Goal: Task Accomplishment & Management: Complete application form

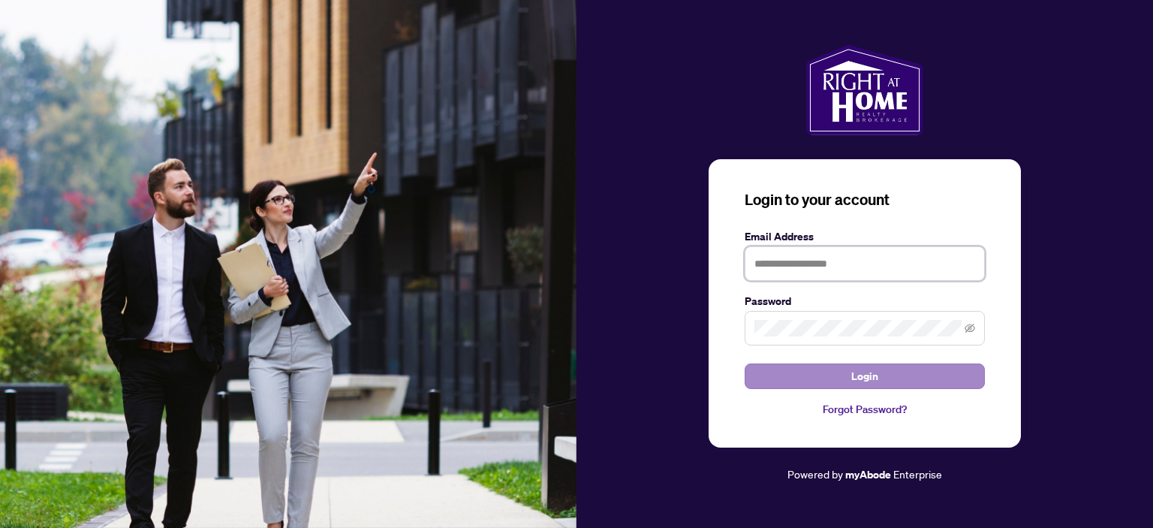
type input "**********"
click at [871, 373] on span "Login" at bounding box center [864, 376] width 27 height 24
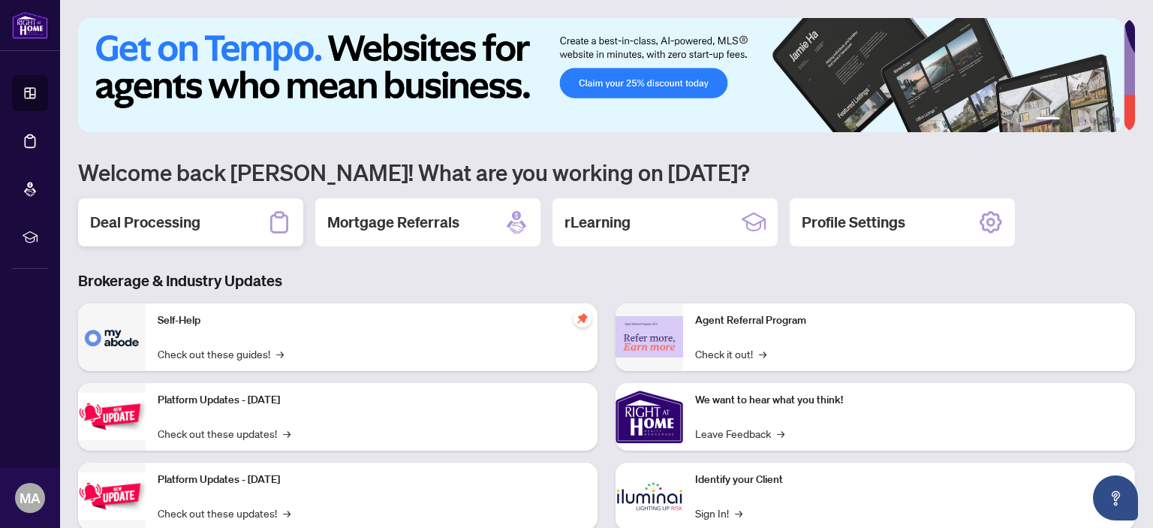
click at [202, 213] on div "Deal Processing" at bounding box center [190, 222] width 225 height 48
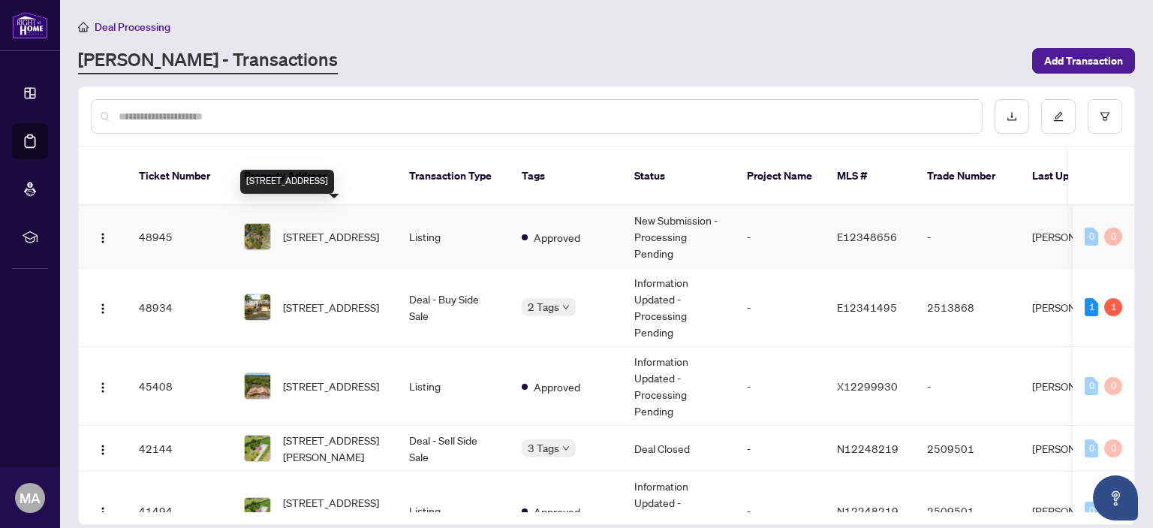
click at [339, 228] on span "[STREET_ADDRESS]" at bounding box center [331, 236] width 96 height 17
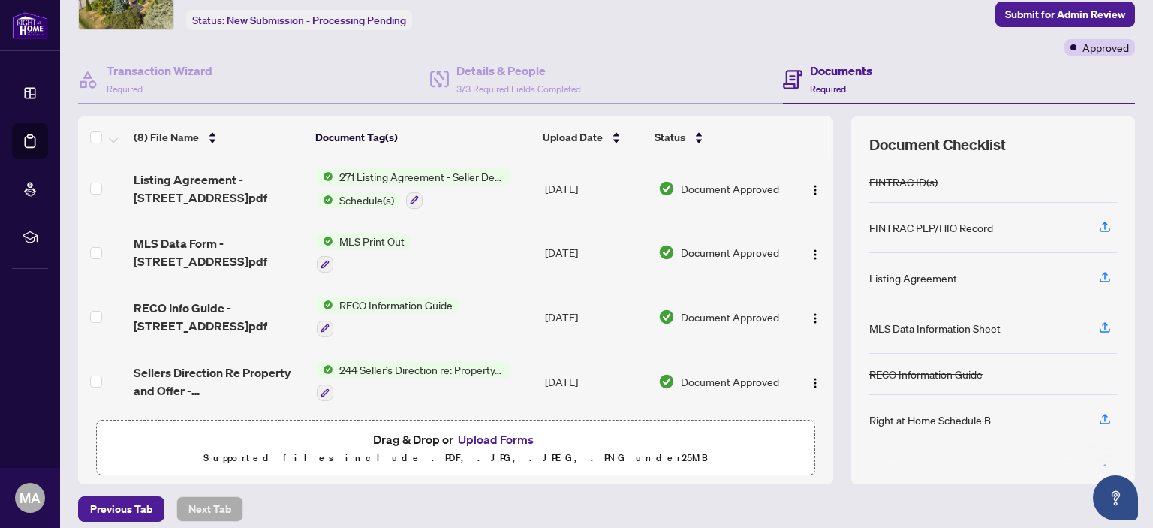
scroll to position [99, 0]
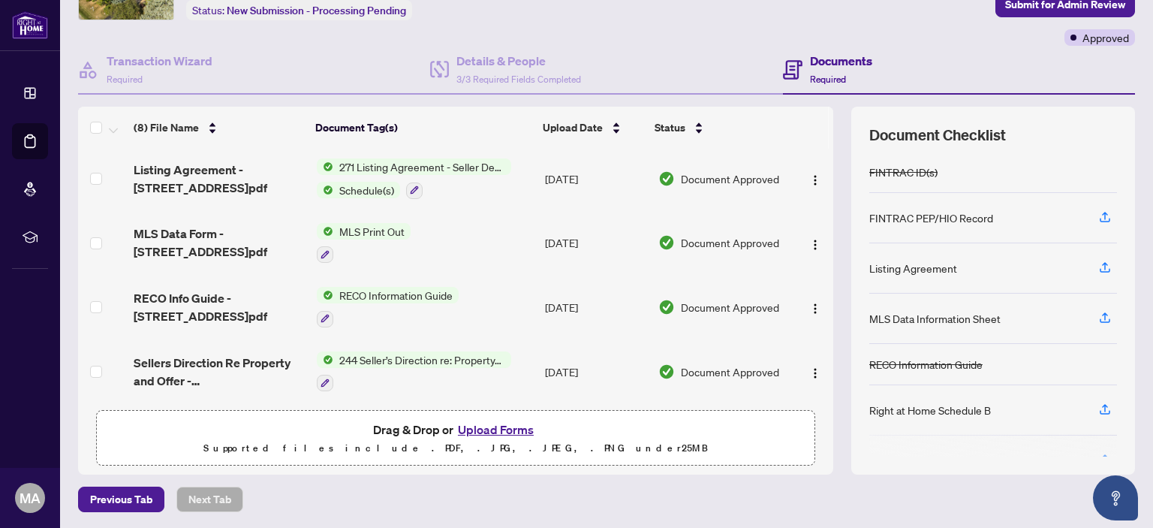
click at [513, 426] on button "Upload Forms" at bounding box center [496, 430] width 85 height 20
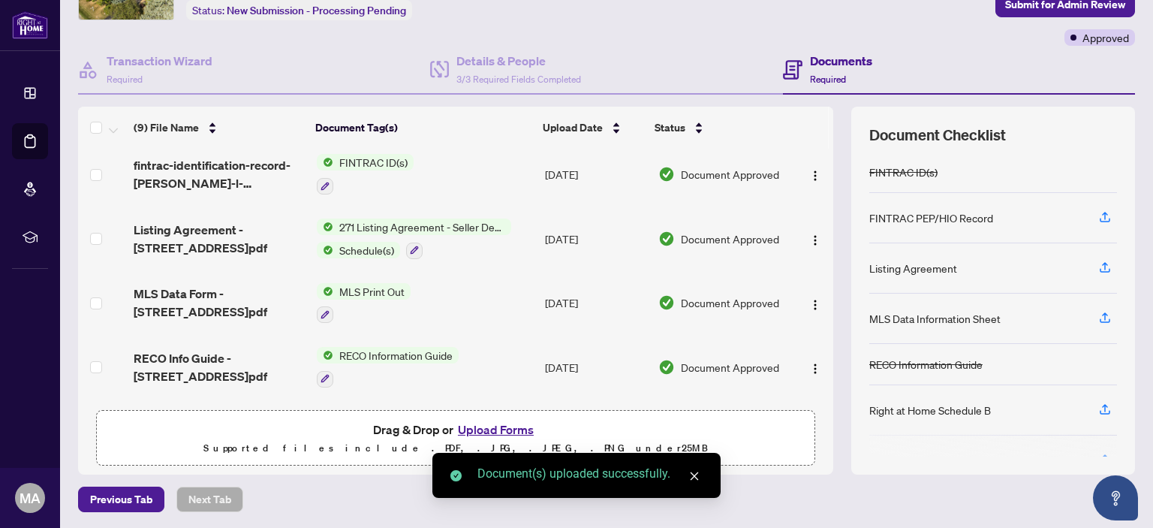
scroll to position [0, 0]
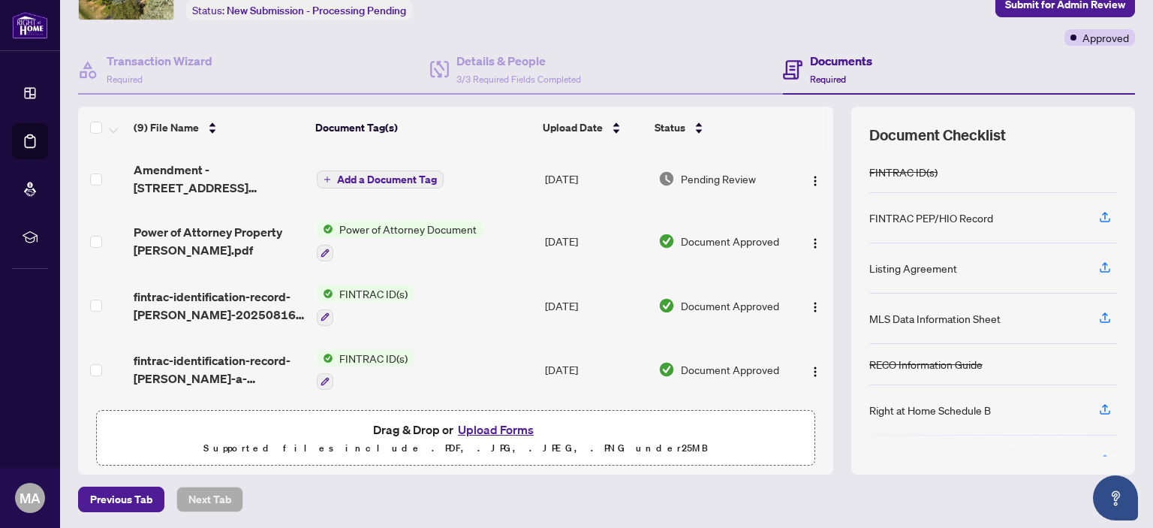
click at [394, 174] on span "Add a Document Tag" at bounding box center [387, 179] width 100 height 11
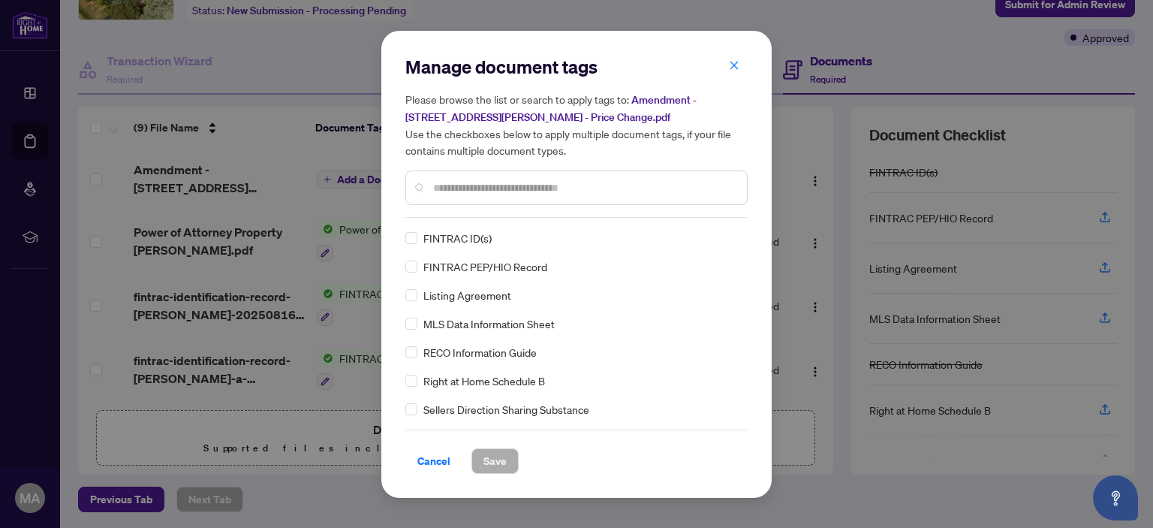
click at [577, 183] on input "text" at bounding box center [584, 187] width 302 height 17
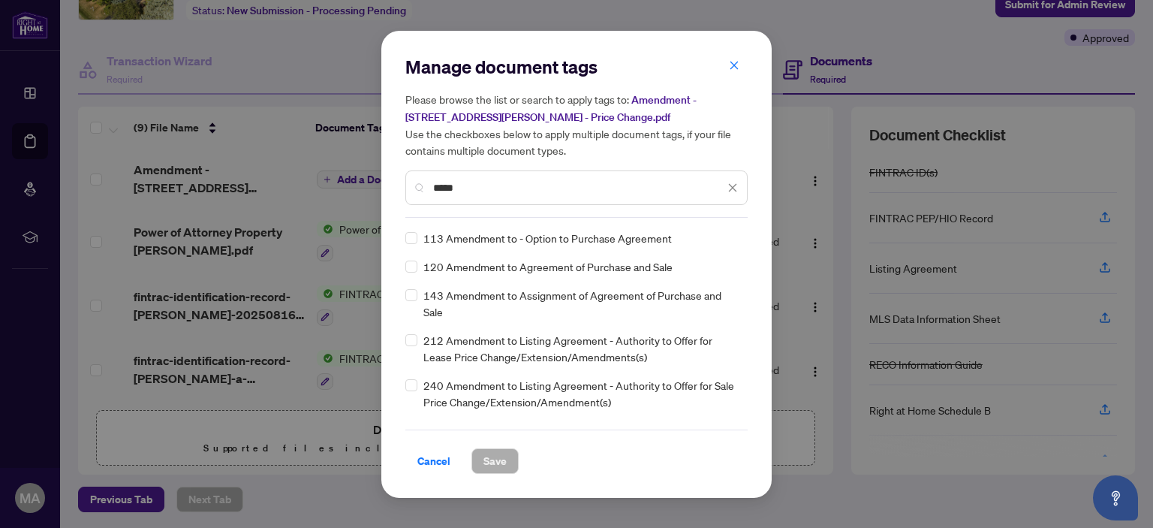
type input "*****"
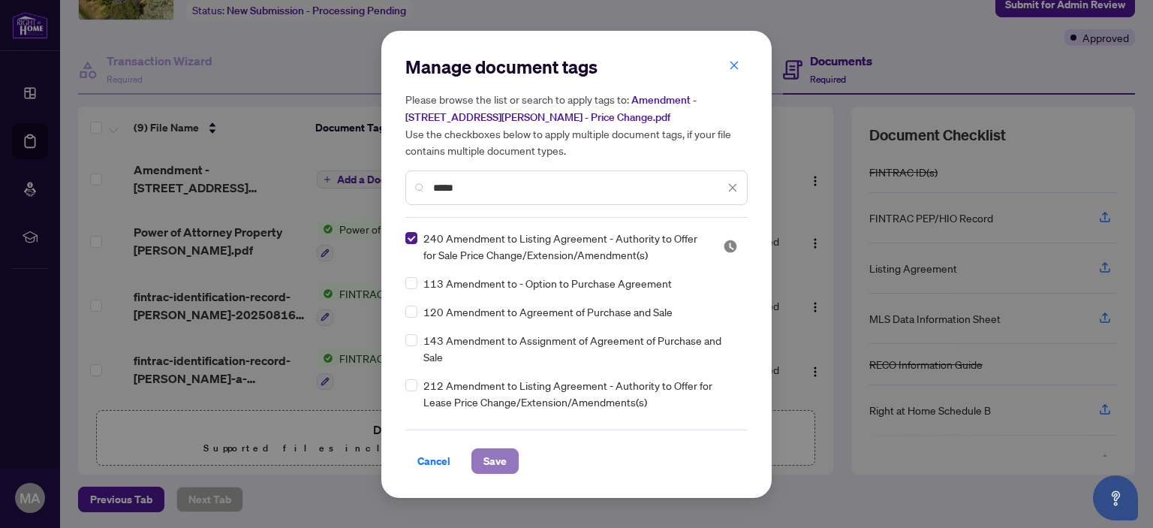
click at [502, 454] on span "Save" at bounding box center [495, 461] width 23 height 24
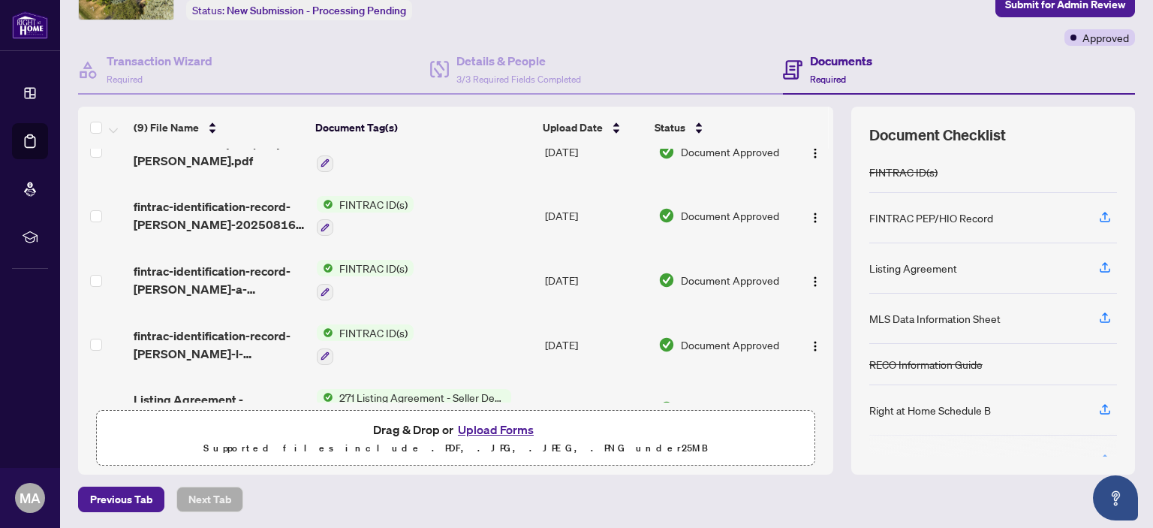
scroll to position [75, 0]
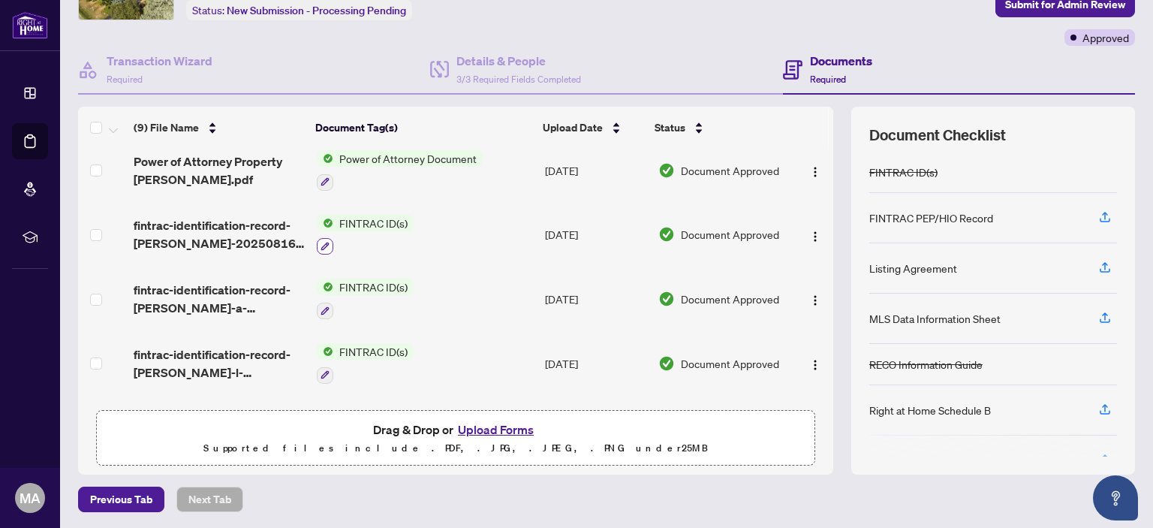
click at [321, 242] on icon "button" at bounding box center [325, 246] width 9 height 9
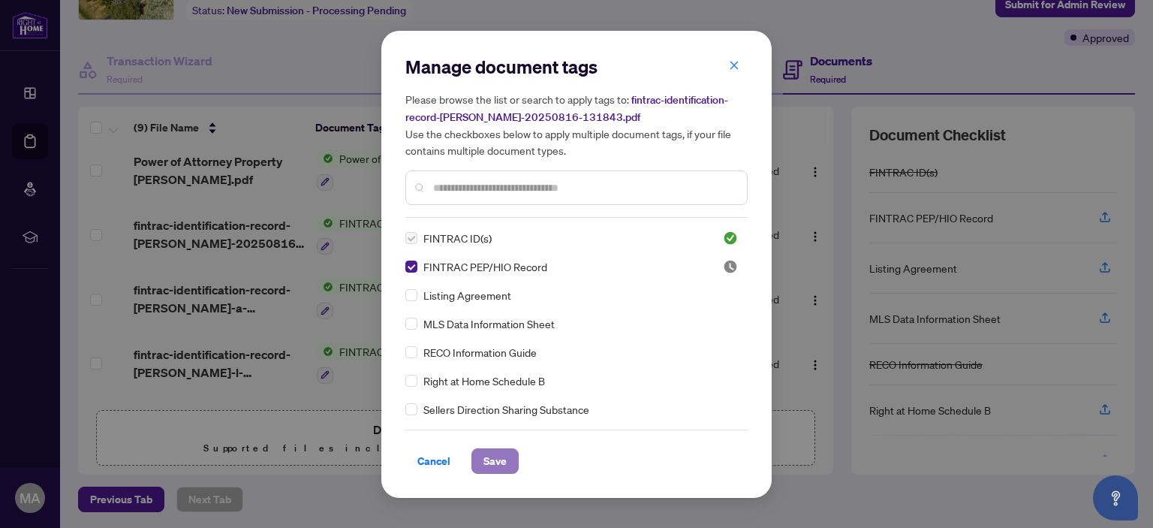
click at [492, 467] on span "Save" at bounding box center [495, 461] width 23 height 24
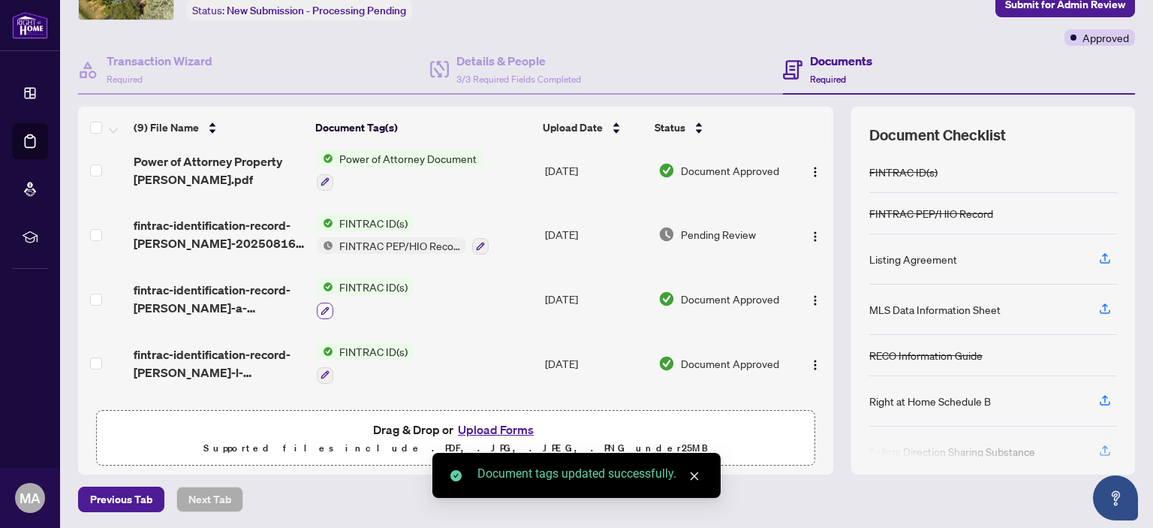
click at [322, 306] on icon "button" at bounding box center [325, 310] width 9 height 9
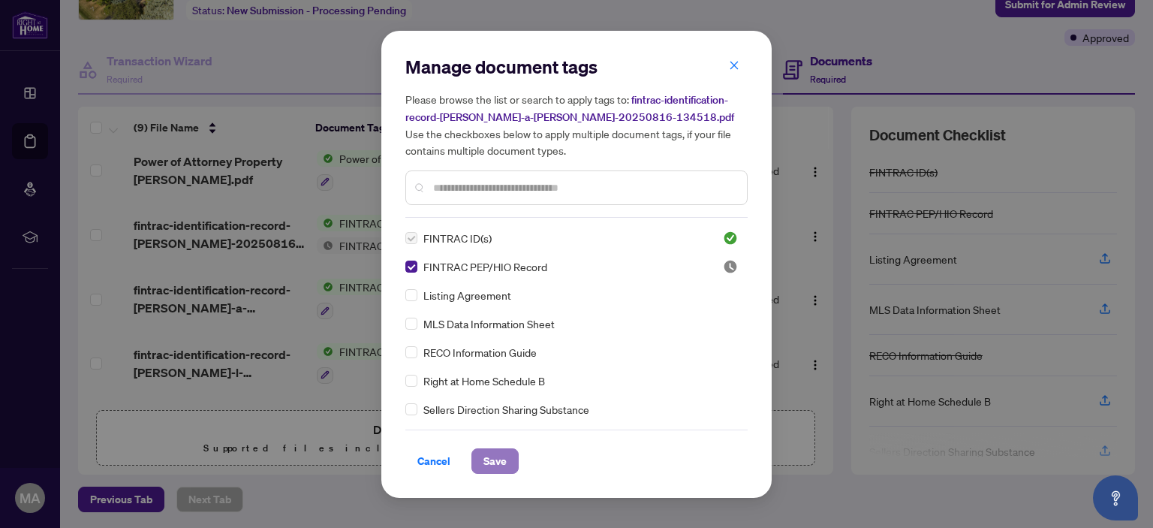
click at [497, 457] on span "Save" at bounding box center [495, 461] width 23 height 24
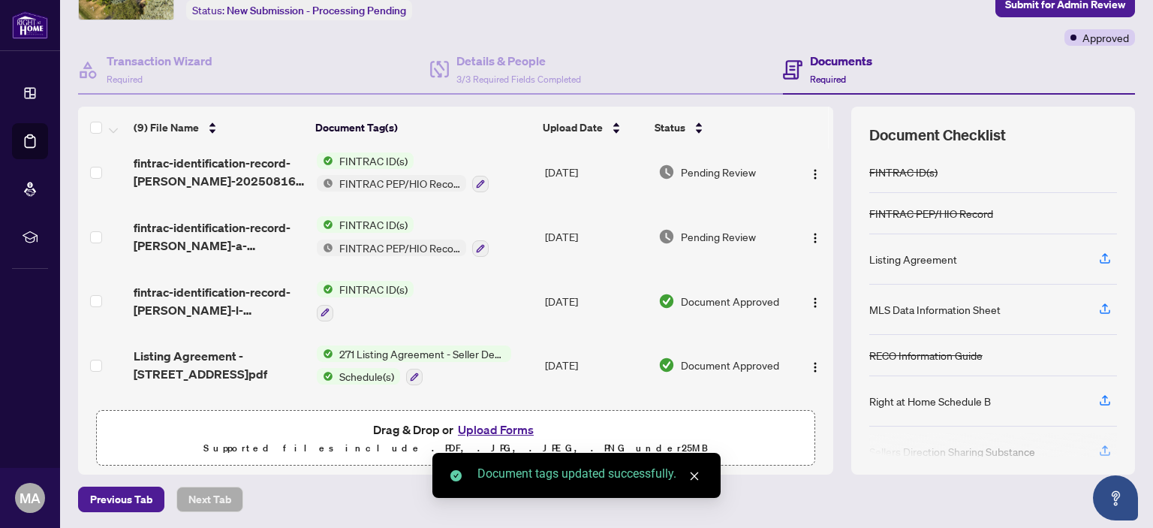
scroll to position [150, 0]
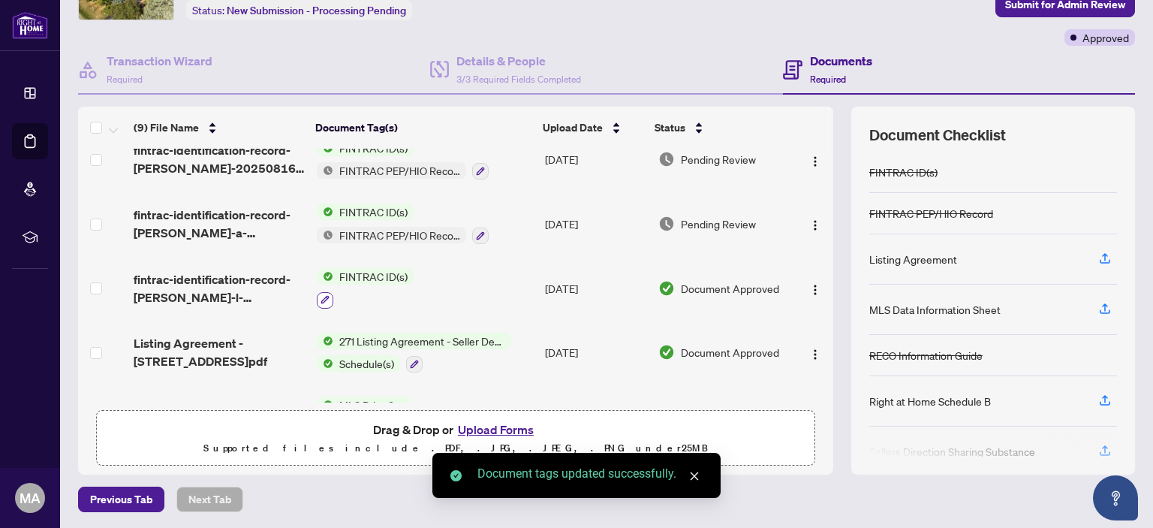
click at [322, 298] on icon "button" at bounding box center [325, 299] width 9 height 9
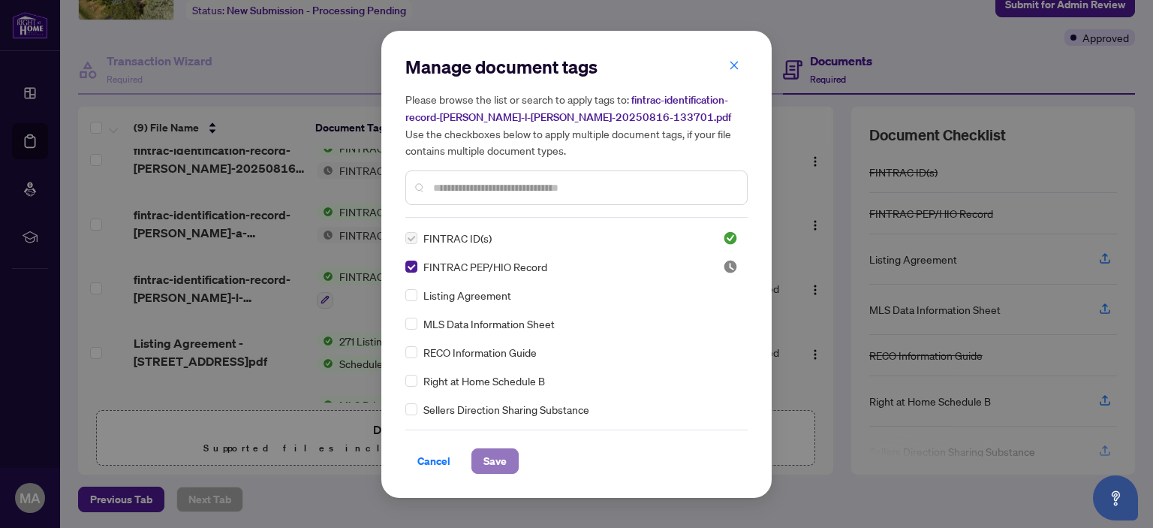
click at [485, 458] on span "Save" at bounding box center [495, 461] width 23 height 24
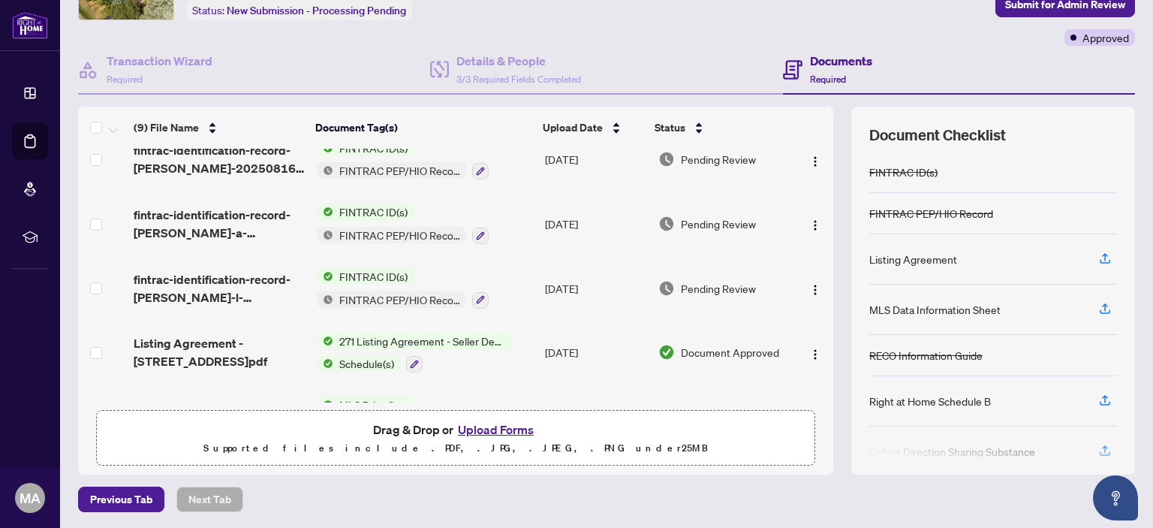
scroll to position [225, 0]
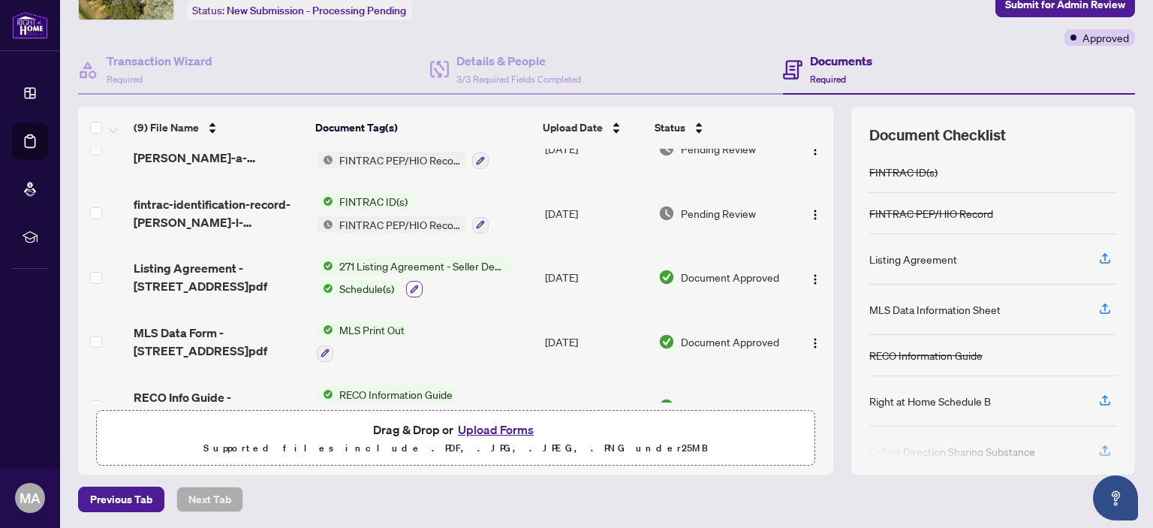
click at [410, 285] on icon "button" at bounding box center [414, 289] width 9 height 9
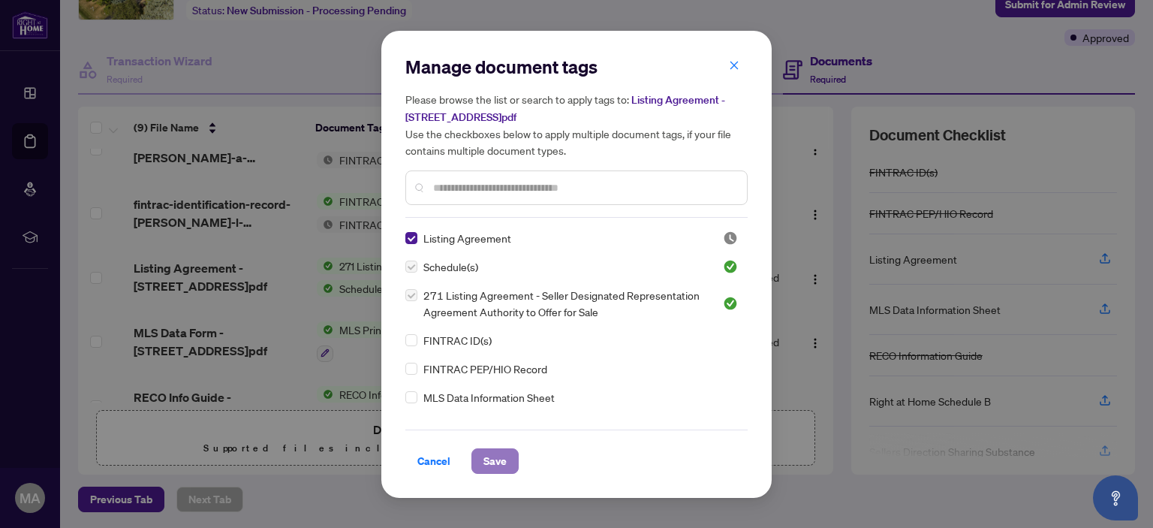
click at [505, 460] on span "Save" at bounding box center [495, 461] width 23 height 24
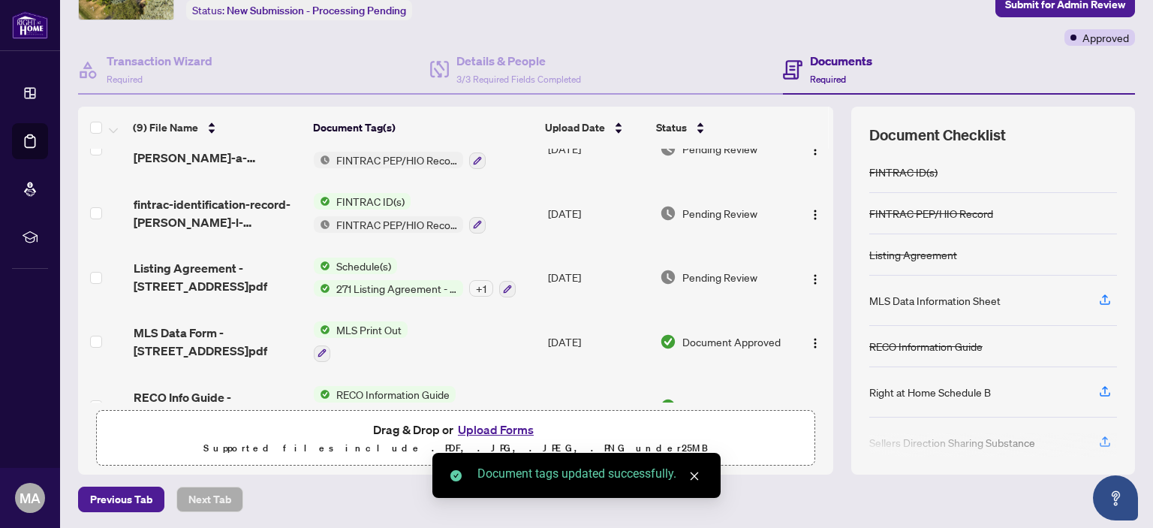
scroll to position [300, 0]
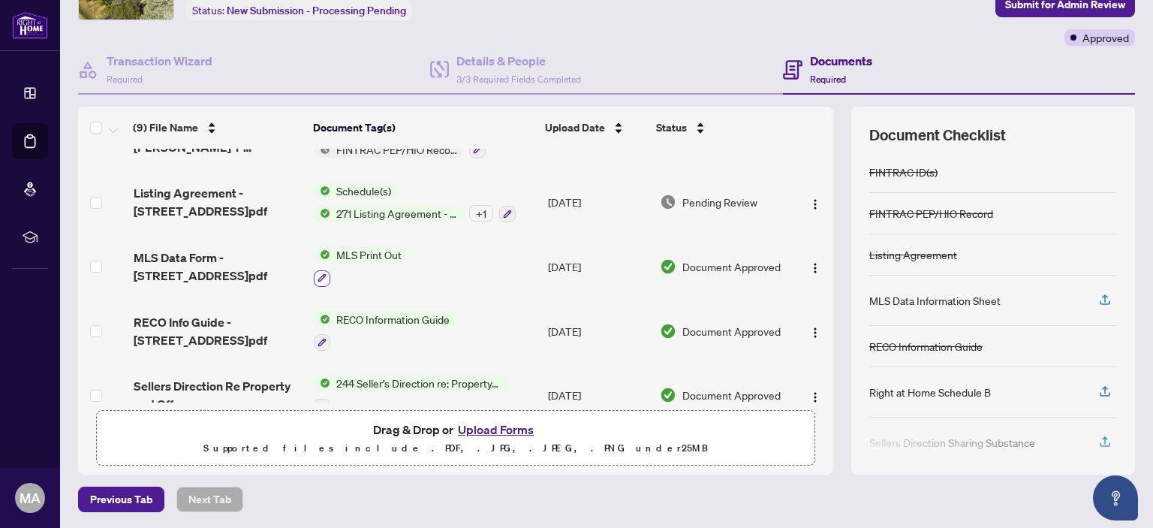
click at [321, 273] on icon "button" at bounding box center [322, 277] width 9 height 9
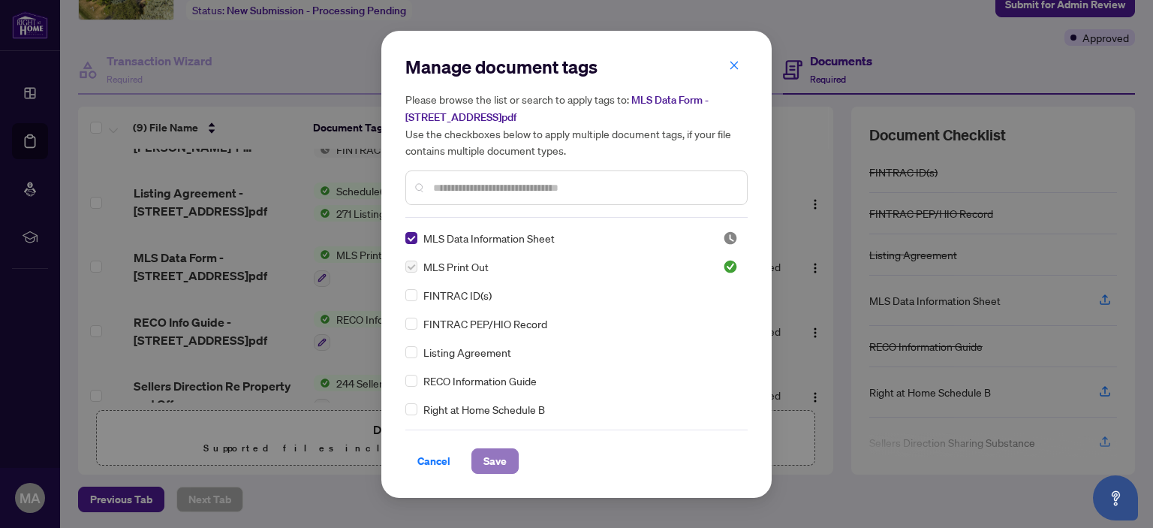
click at [489, 456] on span "Save" at bounding box center [495, 461] width 23 height 24
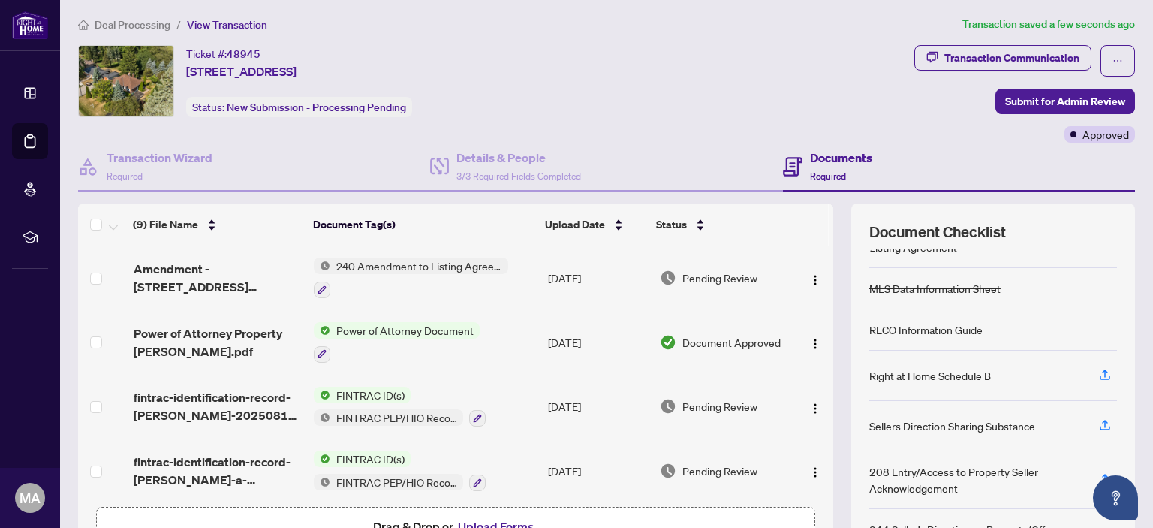
scroll to position [0, 0]
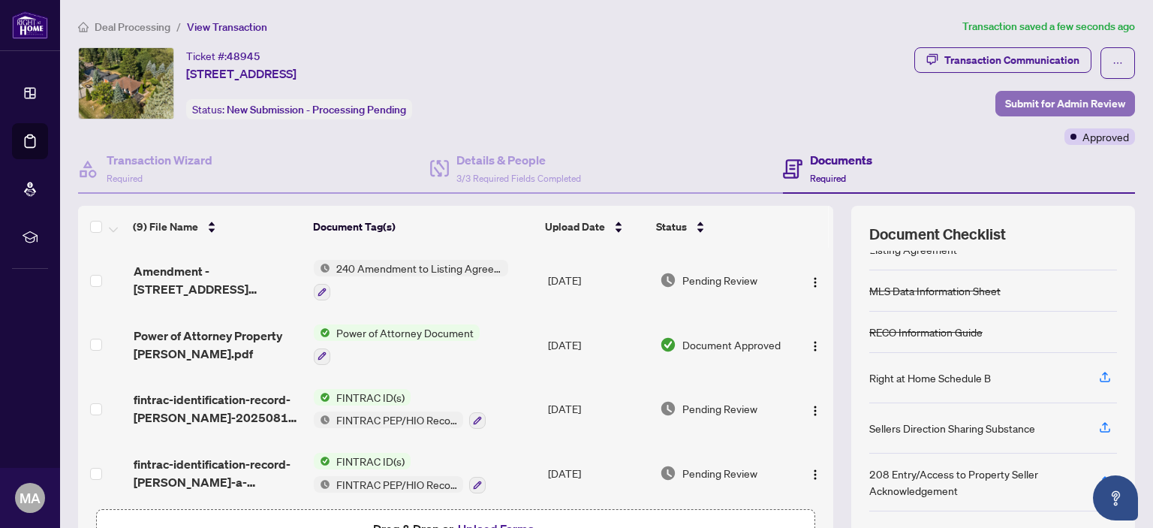
click at [1074, 105] on span "Submit for Admin Review" at bounding box center [1065, 104] width 120 height 24
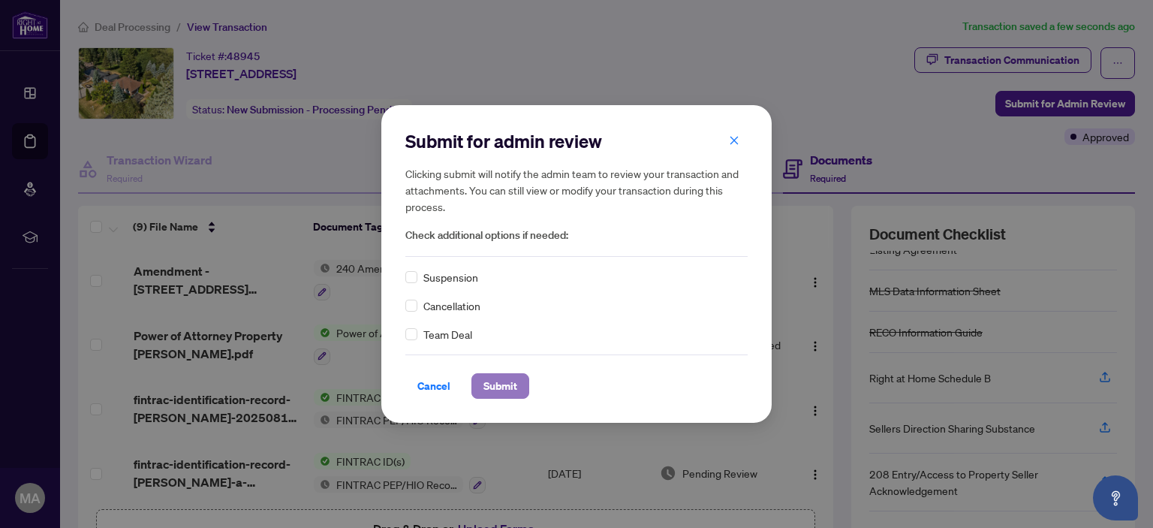
click at [507, 390] on span "Submit" at bounding box center [501, 386] width 34 height 24
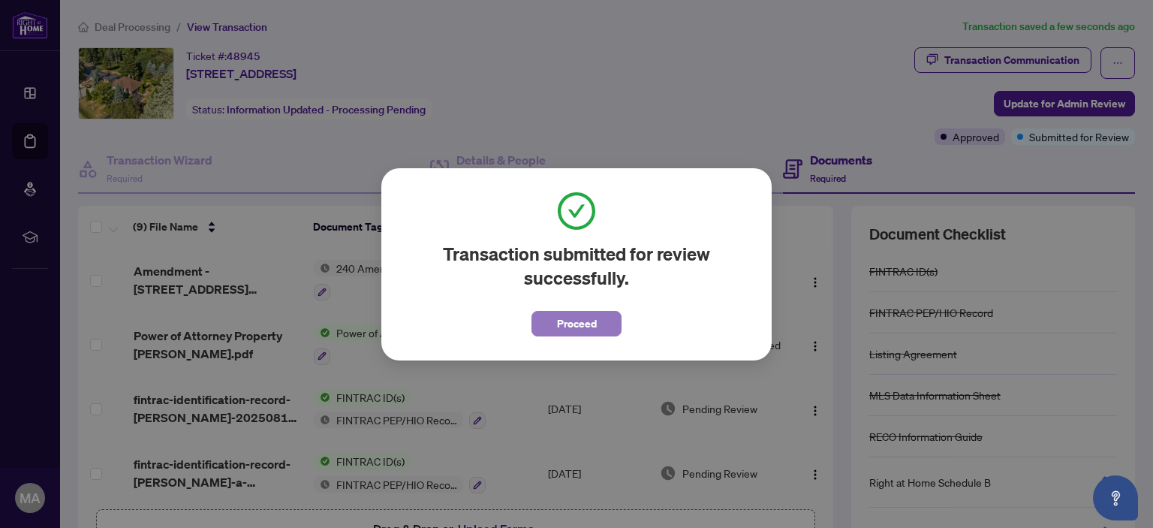
click at [559, 327] on span "Proceed" at bounding box center [577, 324] width 40 height 24
